Goal: Communication & Community: Ask a question

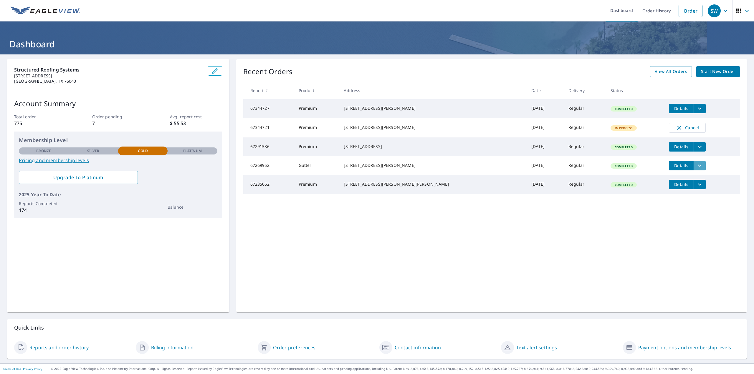
click at [694, 171] on button "filesDropdownBtn-67269952" at bounding box center [700, 165] width 12 height 9
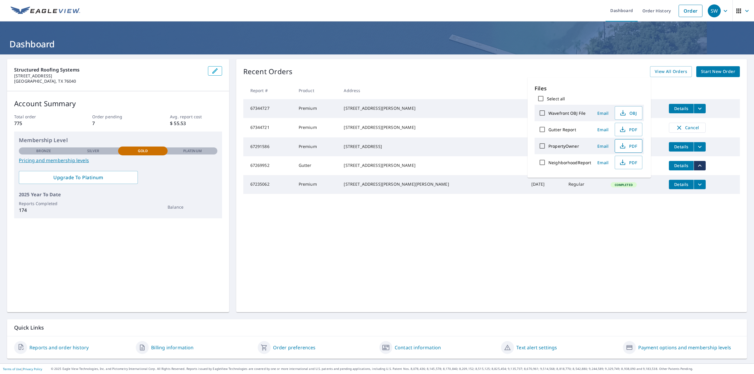
click at [624, 146] on icon "button" at bounding box center [622, 146] width 7 height 7
click at [722, 138] on tr "67344721 Premium [STREET_ADDRESS][PERSON_NAME] [DATE] Regular In Process Cancel" at bounding box center [491, 127] width 497 height 19
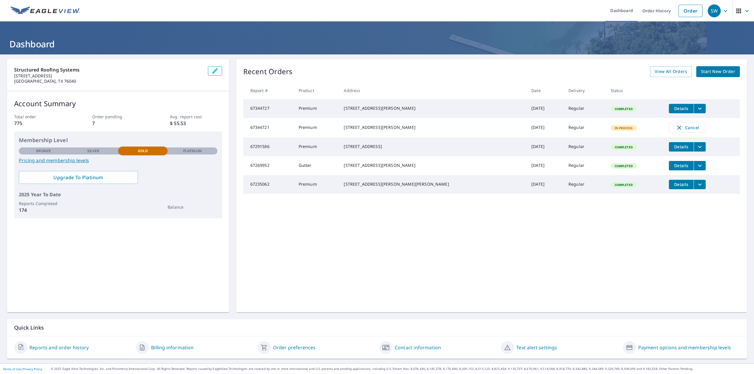
click at [64, 349] on link "Reports and order history" at bounding box center [58, 347] width 59 height 7
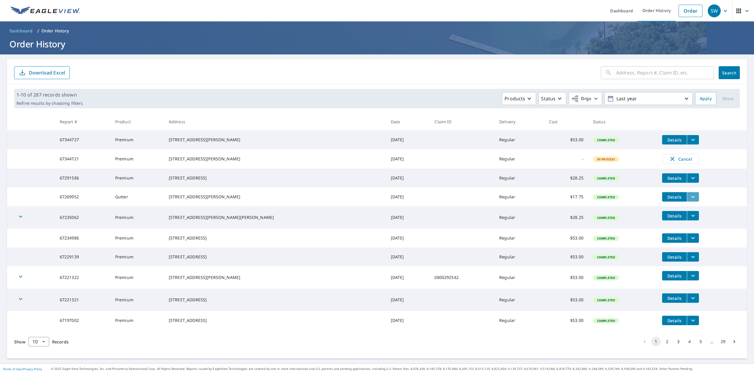
click at [690, 201] on icon "filesDropdownBtn-67269952" at bounding box center [693, 197] width 7 height 7
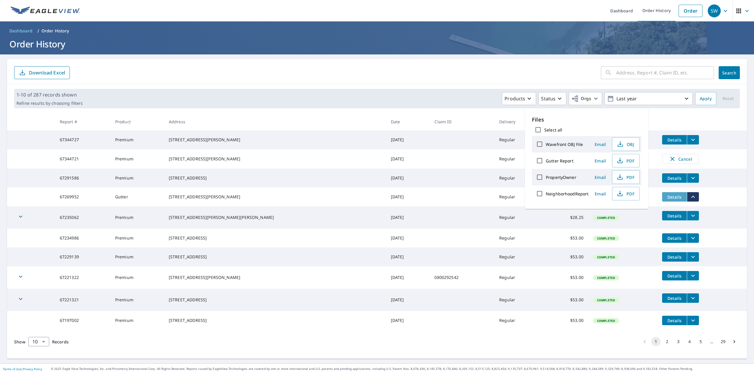
click at [666, 200] on span "Details" at bounding box center [675, 197] width 18 height 6
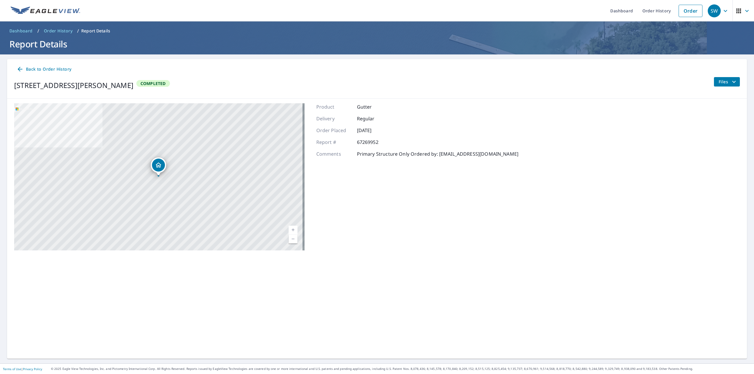
click at [731, 83] on icon "filesDropdownBtn-67269952" at bounding box center [734, 81] width 7 height 7
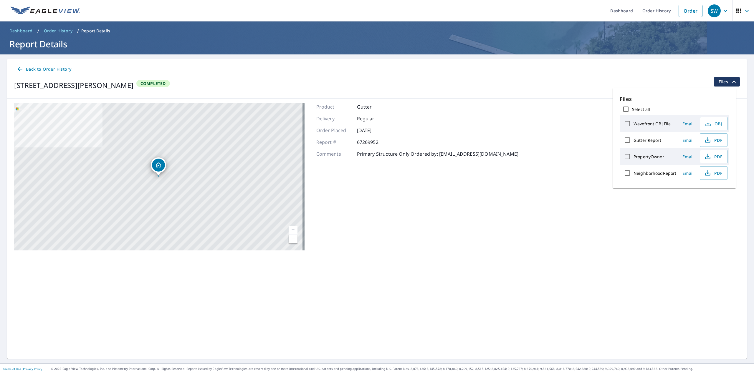
click at [23, 64] on link "Back to Order History" at bounding box center [44, 69] width 60 height 11
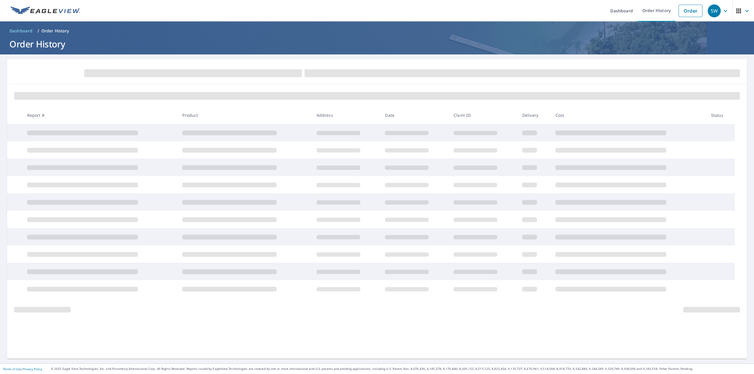
click at [23, 70] on form at bounding box center [377, 72] width 726 height 13
click at [725, 12] on span "SW" at bounding box center [719, 11] width 22 height 14
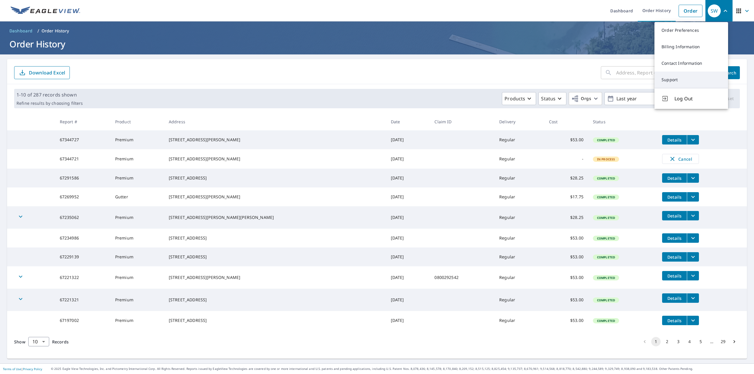
click at [665, 80] on link "Support" at bounding box center [692, 80] width 74 height 16
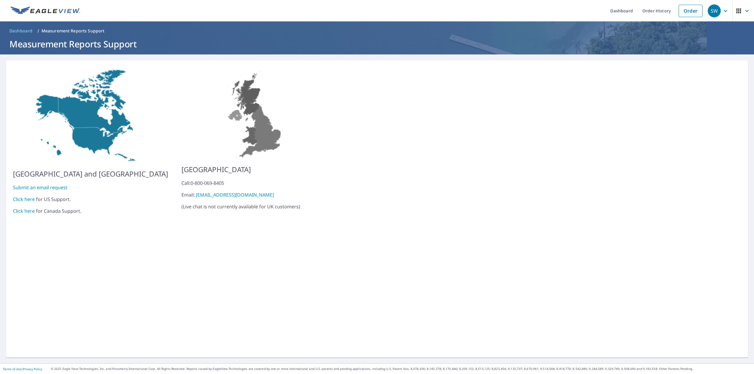
click at [33, 185] on link "Submit an email request" at bounding box center [40, 187] width 54 height 6
